Goal: Communication & Community: Answer question/provide support

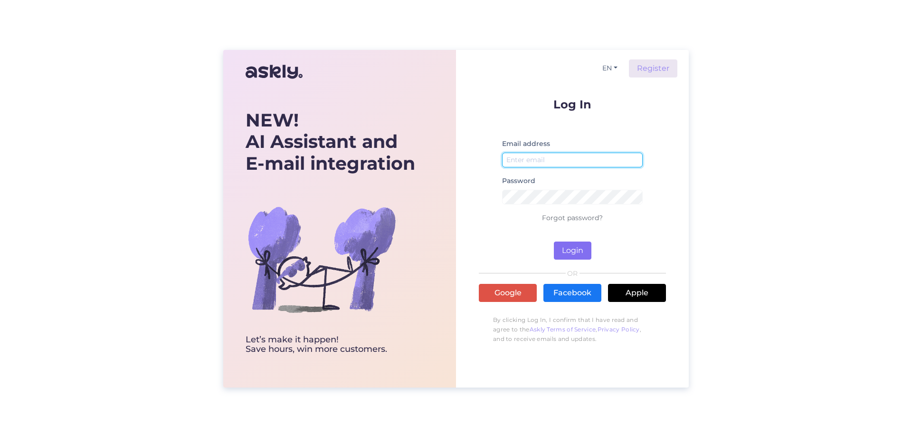
type input "[EMAIL_ADDRESS][DOMAIN_NAME]"
click at [558, 254] on button "Login" at bounding box center [573, 250] width 38 height 18
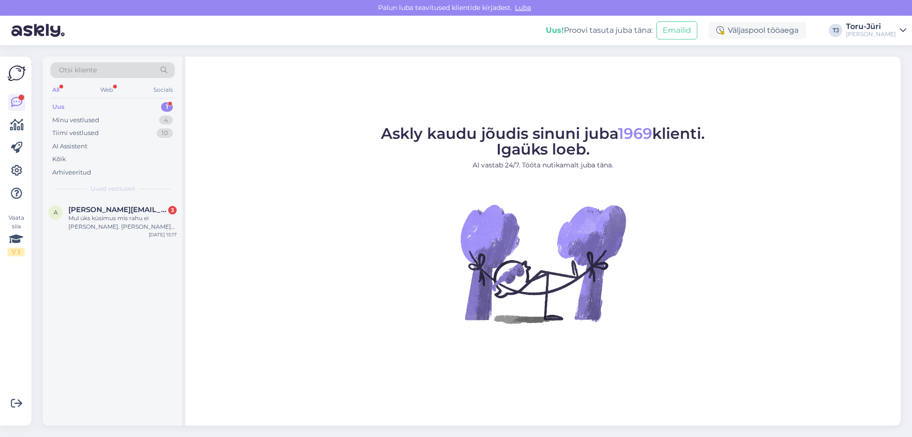
click at [73, 104] on div "Uus 1" at bounding box center [112, 106] width 124 height 13
click at [131, 227] on div "Mul üks küsimus mis rahu ei [PERSON_NAME]. [PERSON_NAME] on aastaid tagasi [GEO…" at bounding box center [122, 222] width 108 height 17
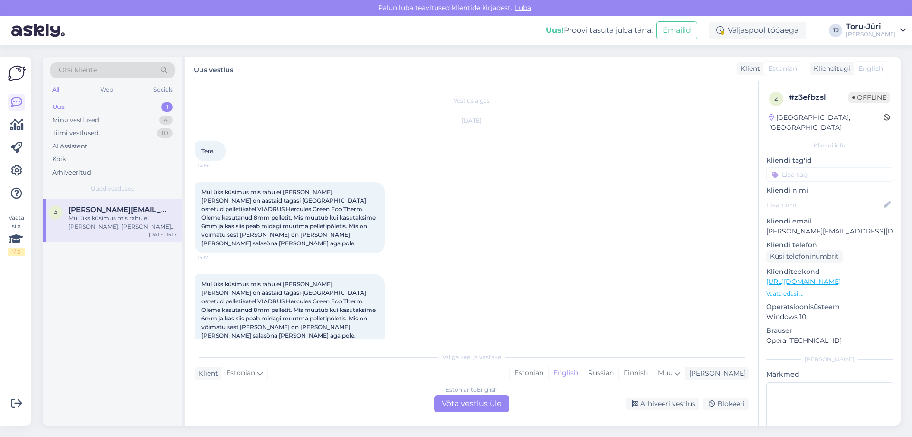
scroll to position [0, 0]
click at [478, 406] on div "Estonian to English Võta vestlus üle" at bounding box center [471, 403] width 75 height 17
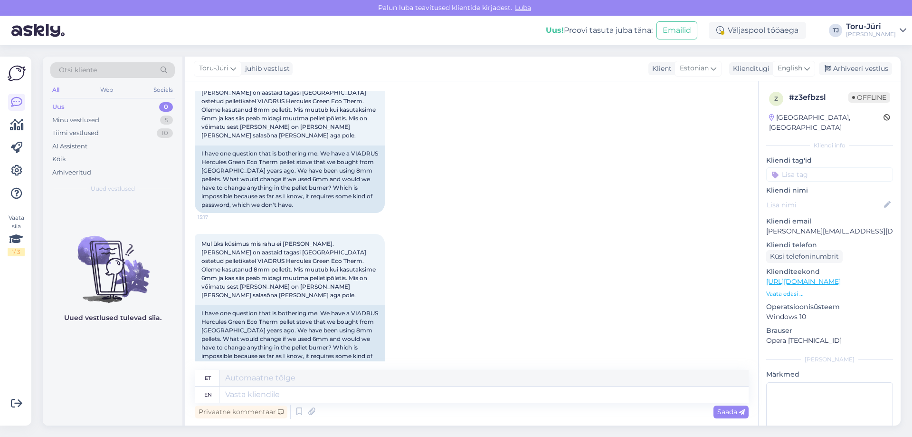
scroll to position [129, 0]
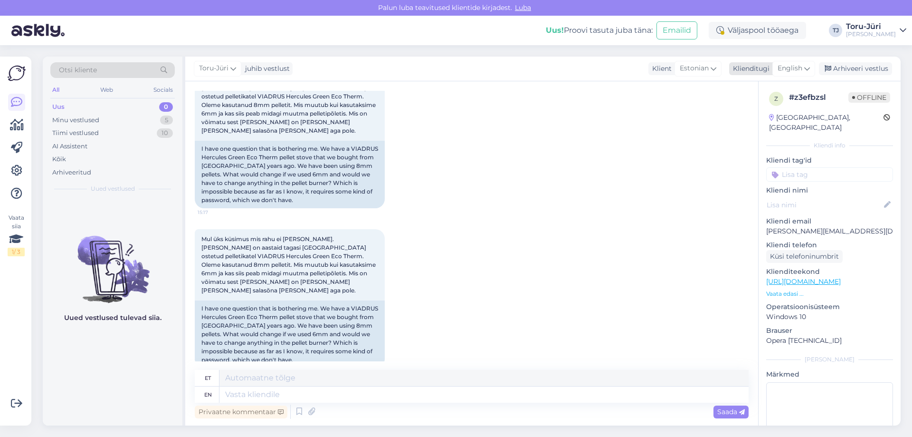
click at [808, 70] on icon at bounding box center [807, 68] width 6 height 10
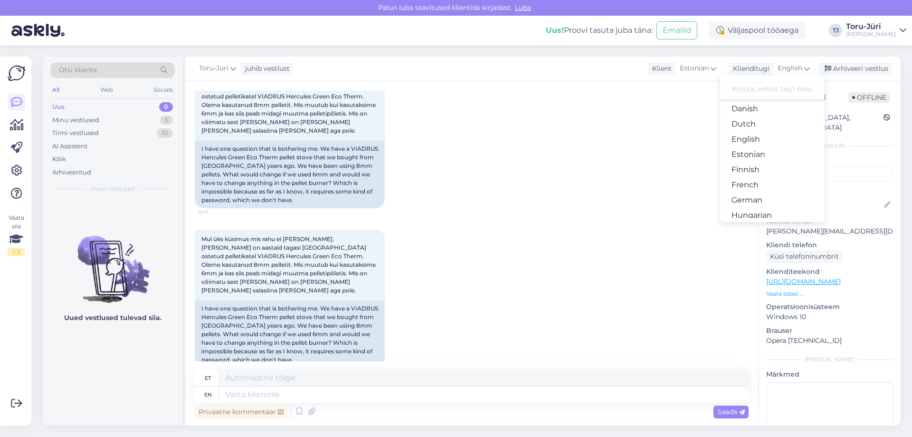
scroll to position [95, 0]
click at [755, 136] on link "Estonian" at bounding box center [772, 137] width 105 height 15
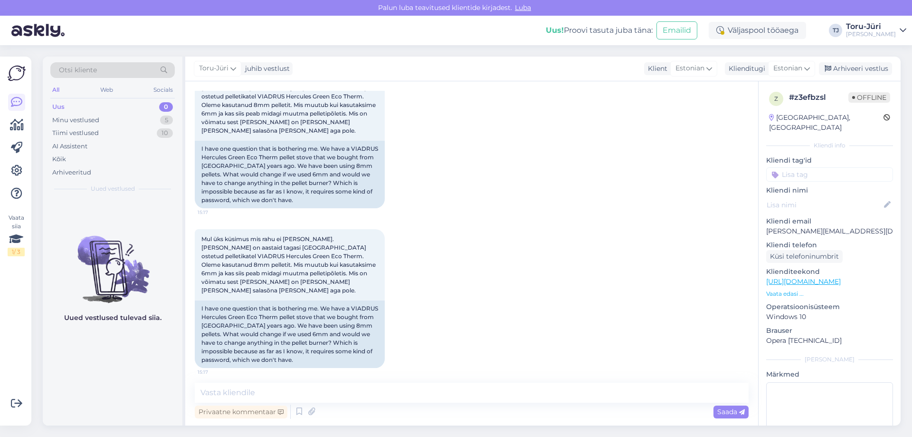
scroll to position [116, 0]
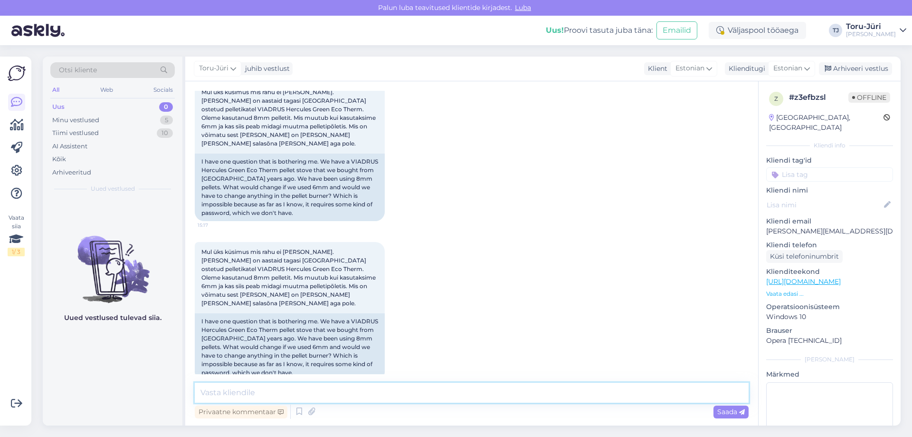
click at [227, 392] on textarea at bounding box center [472, 392] width 554 height 20
type textarea "Tere. Palun võtke ühendust meie hooldusosakonnaga [PERSON_NAME] aitavad Teid ki…"
click at [732, 412] on span "Saada" at bounding box center [731, 411] width 28 height 9
